Goal: Book appointment/travel/reservation

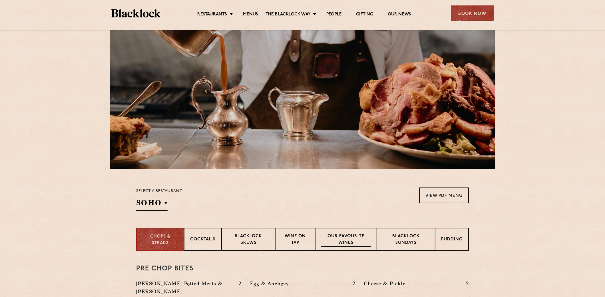
scroll to position [106, 0]
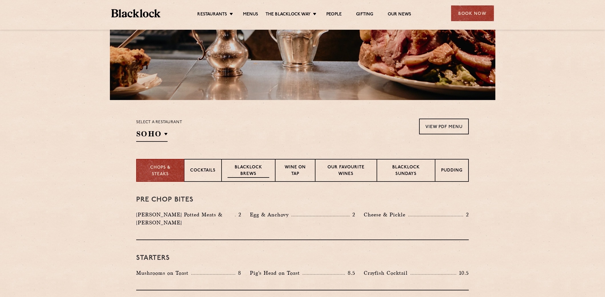
click at [257, 172] on p "Blacklock Brews" at bounding box center [249, 170] width 42 height 13
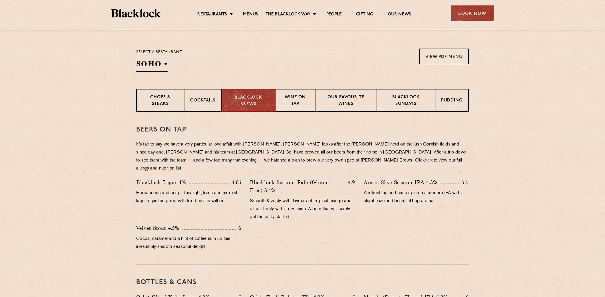
scroll to position [191, 0]
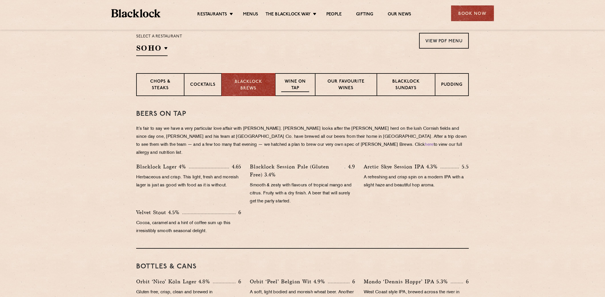
click at [291, 88] on p "Wine on Tap" at bounding box center [295, 85] width 28 height 13
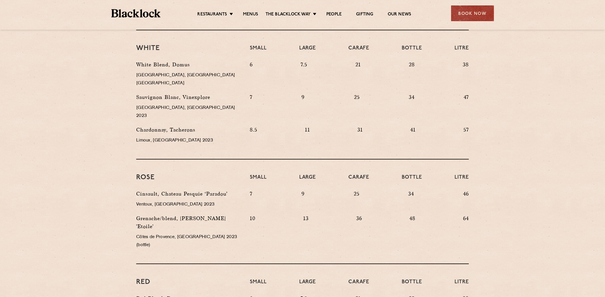
scroll to position [296, 0]
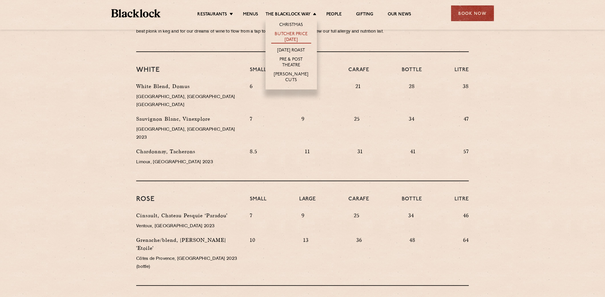
click at [297, 39] on link "Butcher Price [DATE]" at bounding box center [291, 37] width 40 height 12
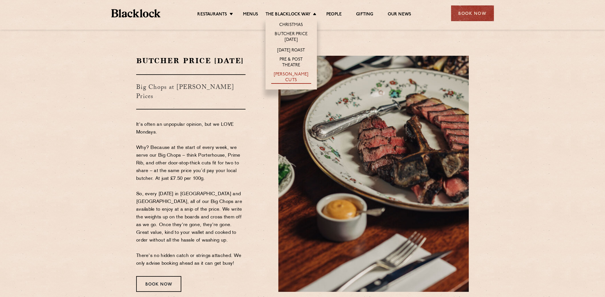
click at [303, 77] on link "[PERSON_NAME] Cuts" at bounding box center [291, 78] width 40 height 12
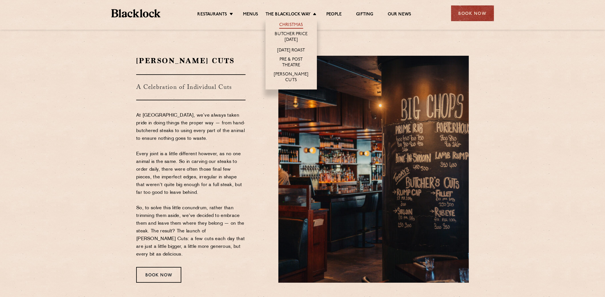
click at [293, 26] on link "Christmas" at bounding box center [291, 25] width 24 height 6
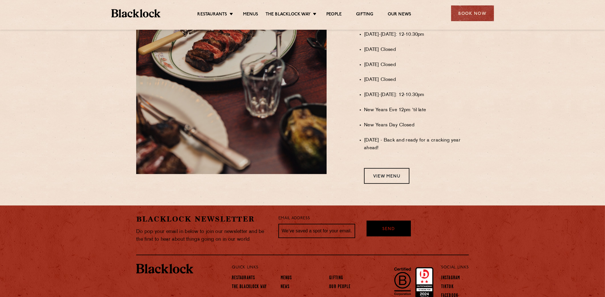
scroll to position [343, 0]
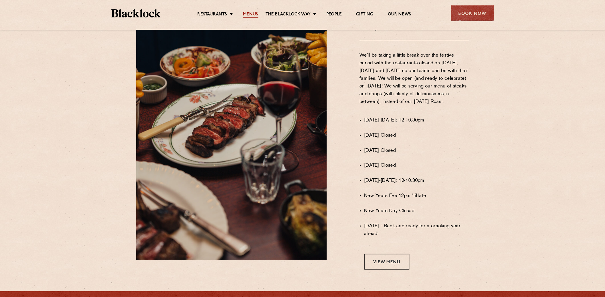
click at [244, 12] on link "Menus" at bounding box center [250, 15] width 15 height 6
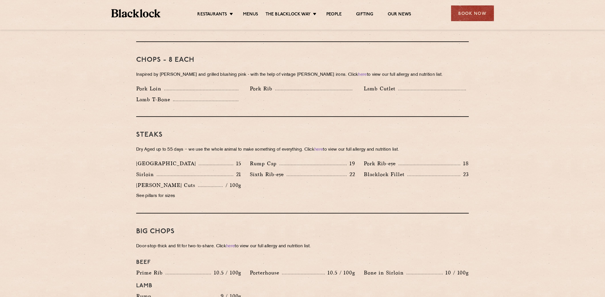
scroll to position [456, 0]
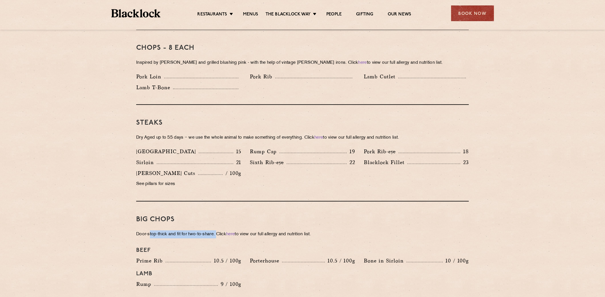
drag, startPoint x: 150, startPoint y: 225, endPoint x: 217, endPoint y: 226, distance: 67.1
click at [217, 230] on p "Door-stop-thick and fit for two-to-share. Click here to view our full allergy a…" at bounding box center [302, 234] width 333 height 8
click at [210, 230] on p "Door-stop-thick and fit for two-to-share. Click here to view our full allergy a…" at bounding box center [302, 234] width 333 height 8
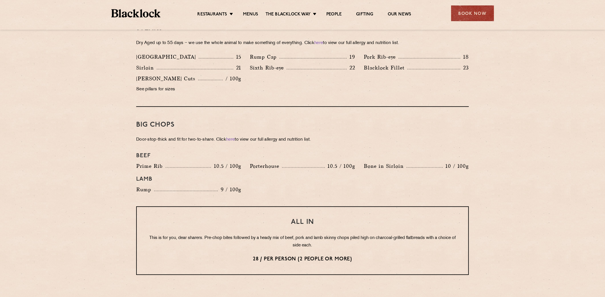
scroll to position [571, 0]
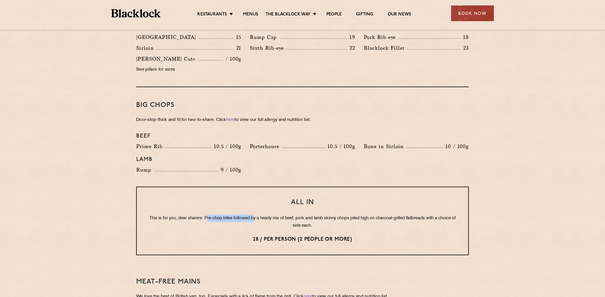
drag, startPoint x: 207, startPoint y: 207, endPoint x: 254, endPoint y: 211, distance: 47.3
click at [254, 214] on p "This is for you, dear sharers. Pre-chop bites followed by a heady mix of beef, …" at bounding box center [302, 221] width 309 height 15
click at [263, 214] on p "This is for you, dear sharers. Pre-chop bites followed by a heady mix of beef, …" at bounding box center [302, 221] width 309 height 15
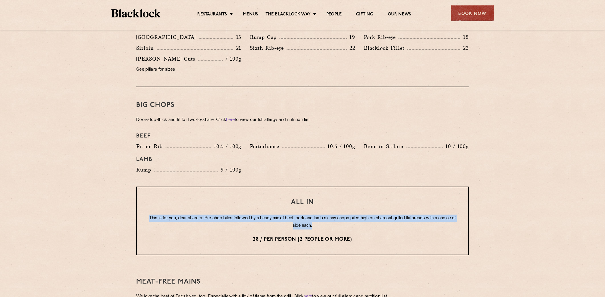
drag, startPoint x: 321, startPoint y: 218, endPoint x: 120, endPoint y: 198, distance: 201.7
click at [120, 198] on section "Pre Chop Bites Blacklock Potted Meats & Kimchi 2 Egg & Anchovy 2 Cheese & Pickl…" at bounding box center [302, 124] width 605 height 814
click at [249, 215] on p "This is for you, dear sharers. Pre-chop bites followed by a heady mix of beef, …" at bounding box center [302, 221] width 309 height 15
drag, startPoint x: 143, startPoint y: 209, endPoint x: 360, endPoint y: 220, distance: 216.6
click at [360, 220] on div "All In This is for you, dear sharers. Pre-chop bites followed by a heady mix of…" at bounding box center [302, 220] width 333 height 69
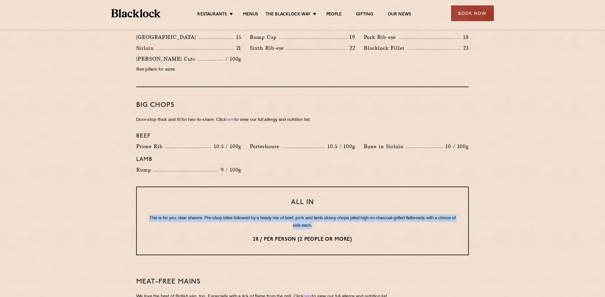
copy p "This is for you, dear sharers. Pre-chop bites followed by a heady mix of beef, …"
drag, startPoint x: 133, startPoint y: 110, endPoint x: 341, endPoint y: 113, distance: 208.4
click at [341, 113] on div "Pre Chop Bites Blacklock Potted Meats & Kimchi 2 Egg & Anchovy 2 Cheese & Pickl…" at bounding box center [302, 124] width 347 height 814
copy p "Door-stop-thick and fit for two-to-share. Click here to view our full allergy a…"
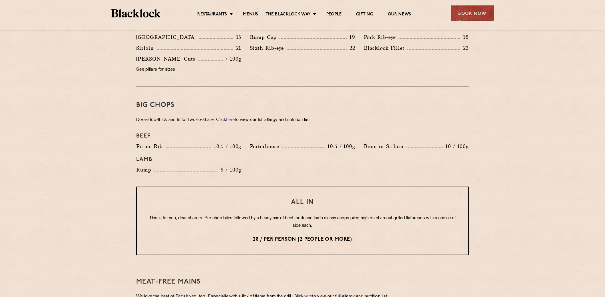
click at [187, 156] on h4 "Lamb" at bounding box center [302, 159] width 333 height 7
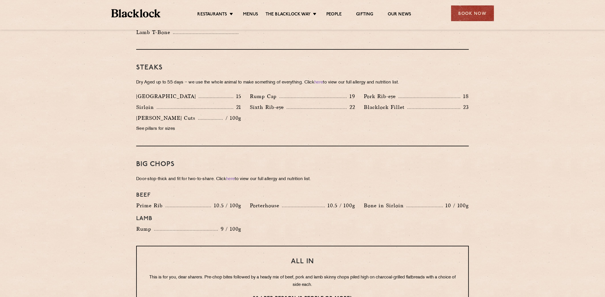
scroll to position [485, 0]
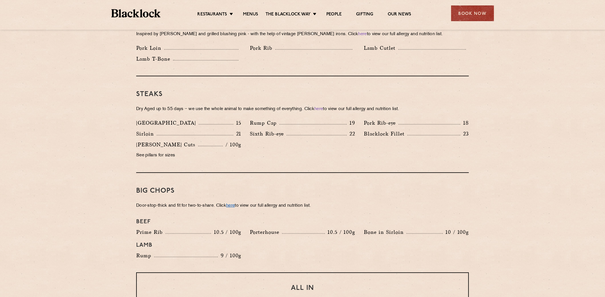
click at [234, 203] on link "here" at bounding box center [230, 205] width 9 height 4
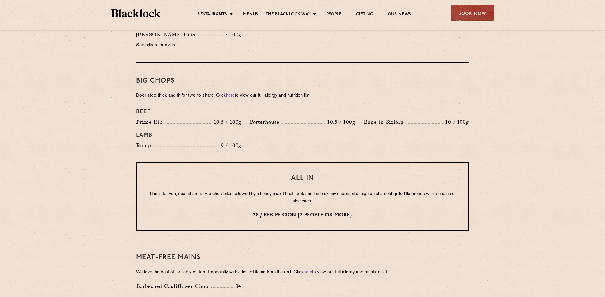
scroll to position [599, 0]
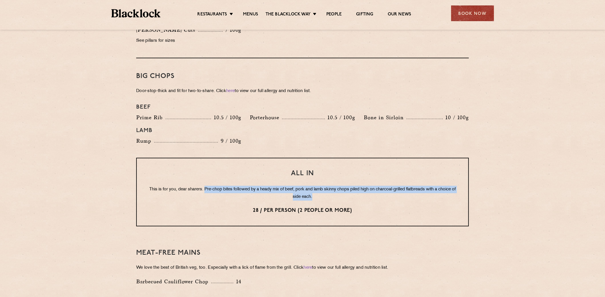
drag, startPoint x: 206, startPoint y: 181, endPoint x: 350, endPoint y: 192, distance: 144.3
click at [350, 192] on p "This is for you, dear sharers. Pre-chop bites followed by a heady mix of beef, …" at bounding box center [302, 193] width 309 height 15
click at [346, 186] on p "This is for you, dear sharers. Pre-chop bites followed by a heady mix of beef, …" at bounding box center [302, 193] width 309 height 15
click at [323, 188] on p "This is for you, dear sharers. Pre-chop bites followed by a heady mix of beef, …" at bounding box center [302, 193] width 309 height 15
drag, startPoint x: 323, startPoint y: 188, endPoint x: 112, endPoint y: 180, distance: 211.1
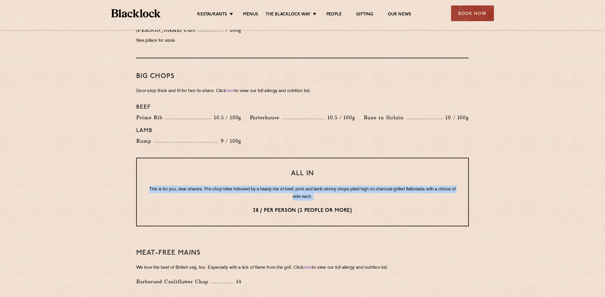
click at [112, 180] on section "Pre Chop Bites Blacklock Potted Meats & Kimchi 2 Egg & Anchovy 2 Cheese & Pickl…" at bounding box center [302, 95] width 605 height 814
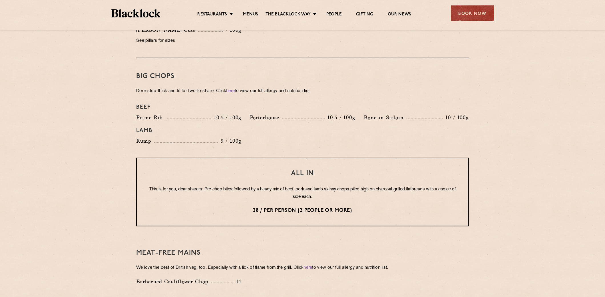
click at [100, 255] on section "Pre Chop Bites Blacklock Potted Meats & Kimchi 2 Egg & Anchovy 2 Cheese & Pickl…" at bounding box center [302, 95] width 605 height 814
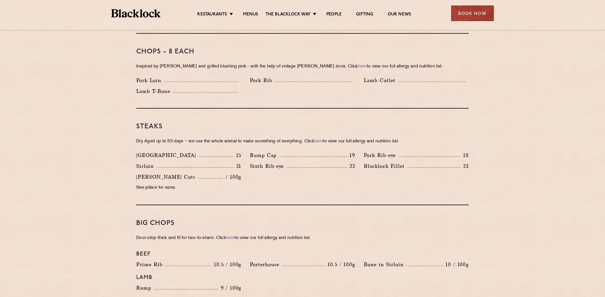
scroll to position [514, 0]
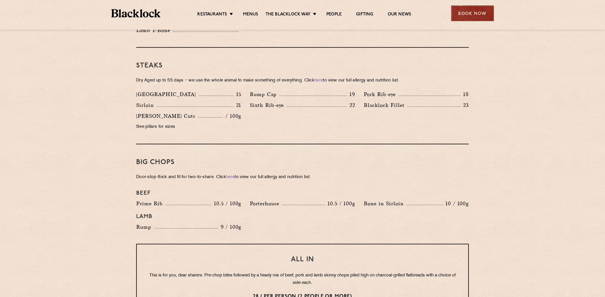
click at [471, 12] on div "Book Now" at bounding box center [472, 13] width 43 height 16
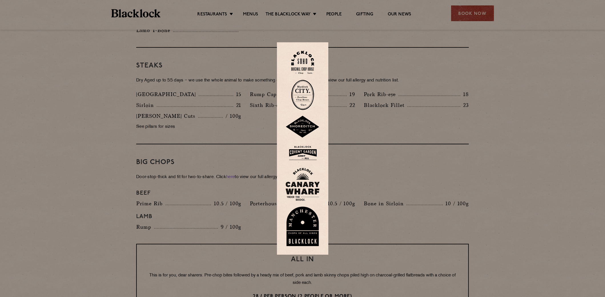
click at [377, 108] on div at bounding box center [302, 148] width 605 height 297
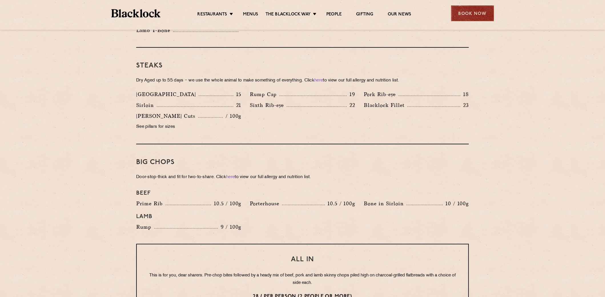
click at [473, 17] on div "Book Now" at bounding box center [472, 13] width 43 height 16
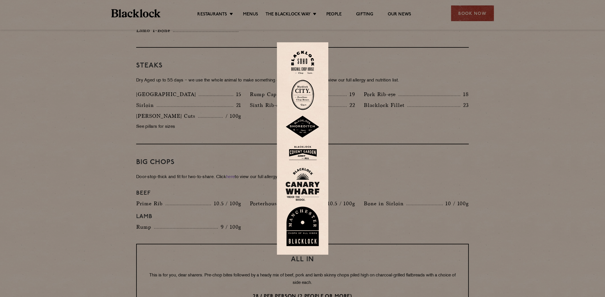
click at [310, 96] on img at bounding box center [302, 95] width 23 height 30
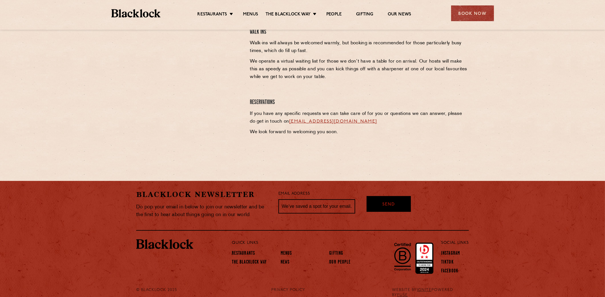
scroll to position [254, 0]
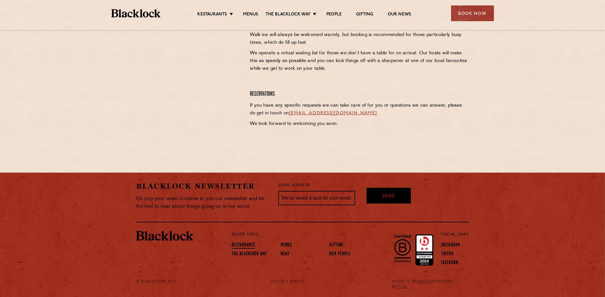
click at [239, 244] on link "Restaurants" at bounding box center [243, 245] width 23 height 6
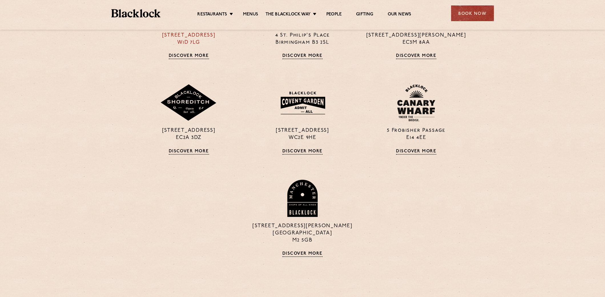
scroll to position [314, 0]
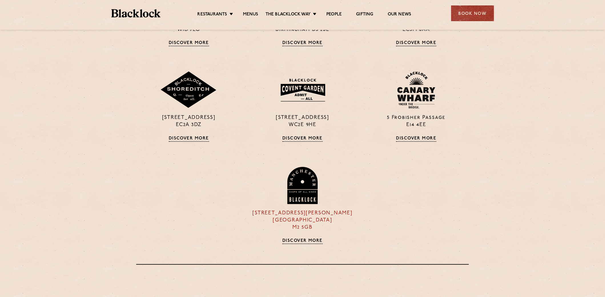
click at [291, 239] on link "Discover More" at bounding box center [302, 241] width 40 height 6
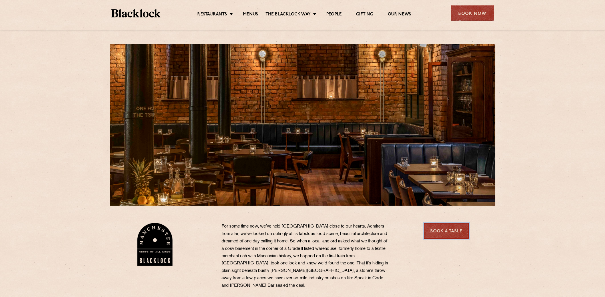
click at [443, 230] on link "Book a Table" at bounding box center [446, 231] width 45 height 16
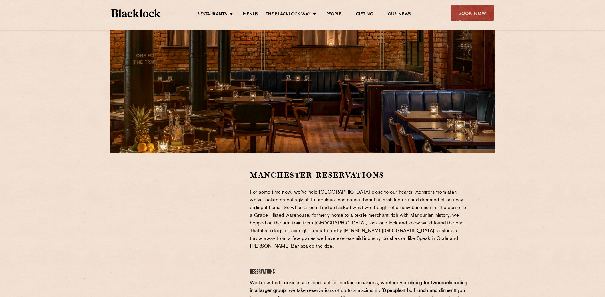
scroll to position [57, 0]
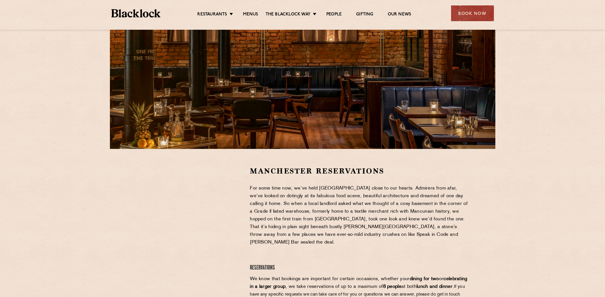
click at [250, 214] on p "For some time now, we’ve held [GEOGRAPHIC_DATA] close to our hearts. Admirers f…" at bounding box center [359, 215] width 219 height 62
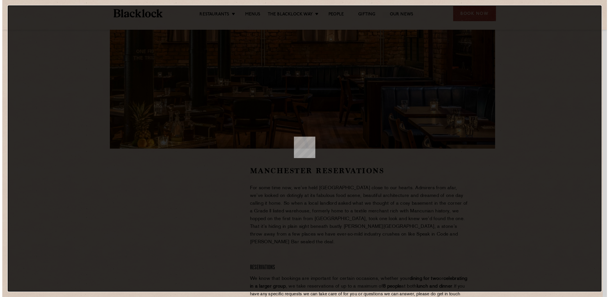
scroll to position [0, 0]
